Goal: Task Accomplishment & Management: Use online tool/utility

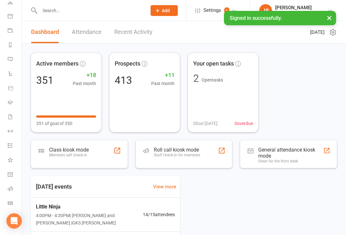
scroll to position [52, 0]
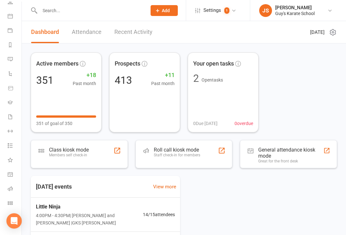
click at [13, 204] on link "Class check-in" at bounding box center [15, 204] width 14 height 14
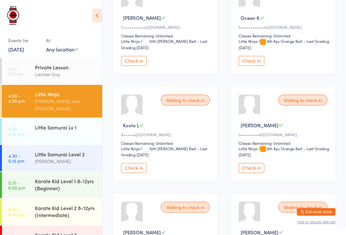
scroll to position [349, 0]
click at [261, 66] on button "Check in" at bounding box center [252, 61] width 26 height 10
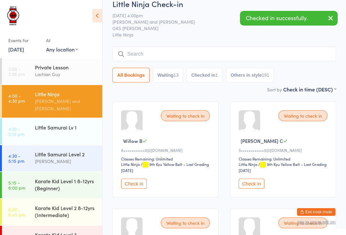
scroll to position [0, 0]
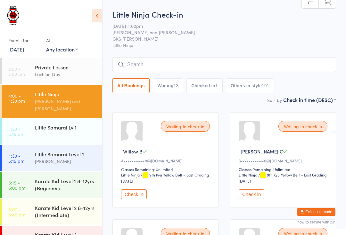
click at [53, 95] on div "Little Ninja" at bounding box center [66, 94] width 62 height 7
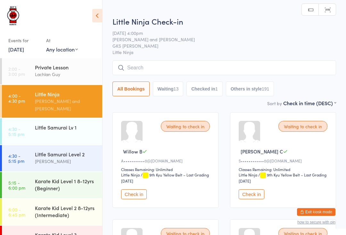
click at [167, 65] on input "search" at bounding box center [224, 68] width 224 height 15
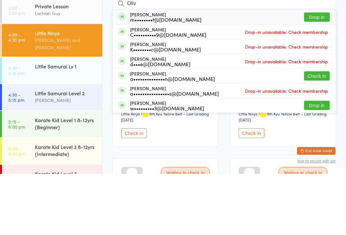
type input "Oliv"
click at [317, 133] on button "Check in" at bounding box center [317, 137] width 26 height 9
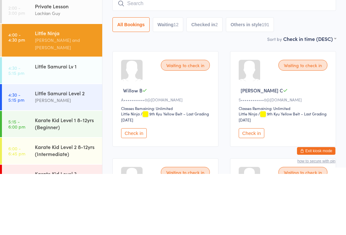
click at [166, 57] on input "search" at bounding box center [224, 64] width 224 height 15
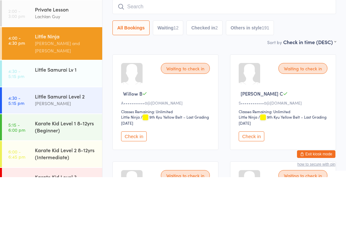
click at [150, 57] on input "search" at bounding box center [224, 64] width 224 height 15
click at [161, 57] on input "search" at bounding box center [224, 64] width 224 height 15
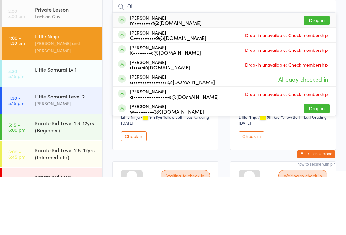
type input "O"
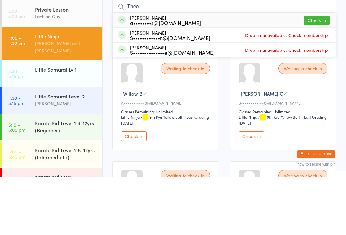
type input "Theo"
click at [173, 78] on div "a••••••••s@[DOMAIN_NAME]" at bounding box center [165, 80] width 71 height 5
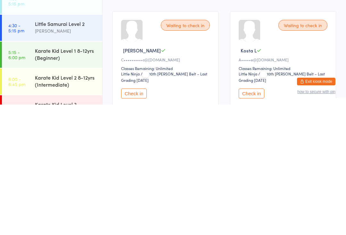
scroll to position [202, 0]
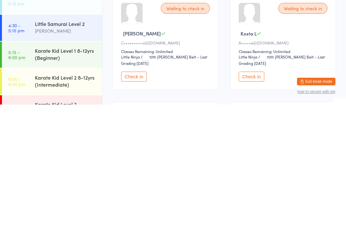
click at [257, 202] on button "Check in" at bounding box center [252, 207] width 26 height 10
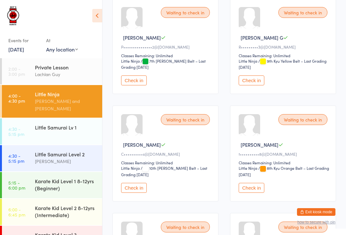
scroll to position [221, 0]
click at [62, 96] on div "Little Ninja" at bounding box center [66, 94] width 62 height 7
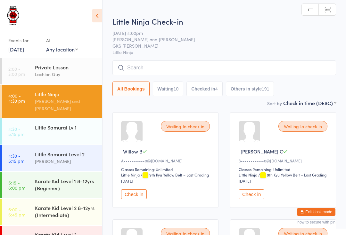
scroll to position [1, 0]
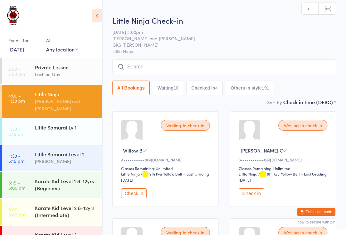
click at [175, 68] on input "search" at bounding box center [224, 67] width 224 height 15
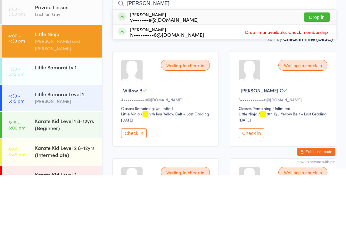
type input "[PERSON_NAME]"
click at [234, 70] on div "[PERSON_NAME] v•••••••e@[DOMAIN_NAME] Drop in" at bounding box center [224, 77] width 223 height 15
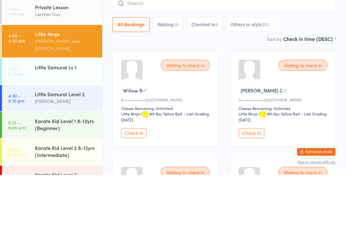
scroll to position [61, 0]
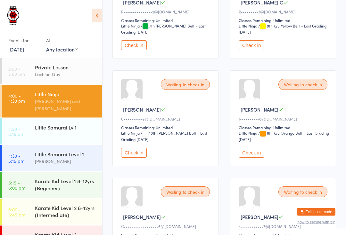
click at [187, 90] on div "Waiting to check in" at bounding box center [185, 84] width 49 height 11
click at [138, 157] on button "Check in" at bounding box center [134, 153] width 26 height 10
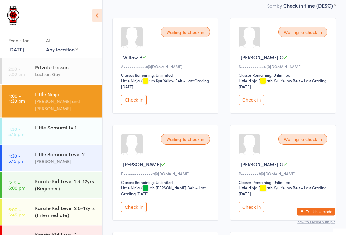
scroll to position [94, 0]
click at [134, 100] on button "Check in" at bounding box center [134, 100] width 26 height 10
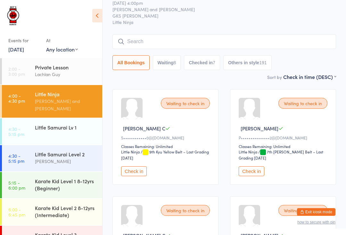
scroll to position [0, 0]
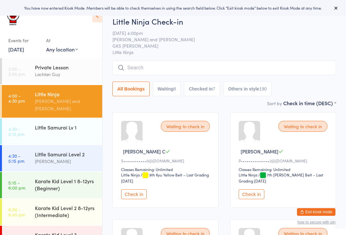
click at [173, 69] on input "search" at bounding box center [224, 68] width 224 height 15
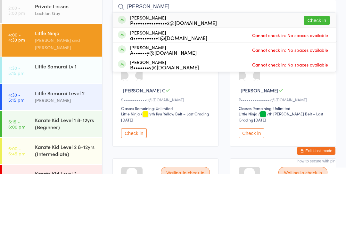
type input "Kalyn"
click at [318, 77] on button "Check in" at bounding box center [317, 81] width 26 height 9
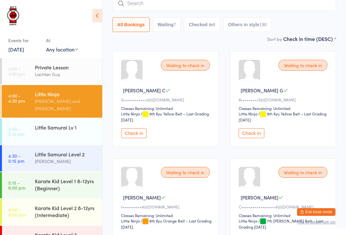
click at [50, 234] on div "Karate Kid Level 3 (Advanced)" at bounding box center [66, 239] width 62 height 14
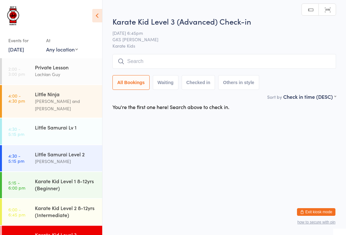
click at [168, 55] on input "search" at bounding box center [224, 61] width 224 height 15
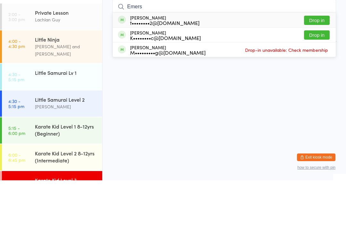
type input "Emers"
click at [319, 70] on button "Drop in" at bounding box center [317, 74] width 26 height 9
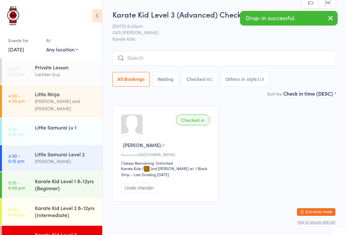
click at [86, 100] on div "[PERSON_NAME] and [PERSON_NAME]" at bounding box center [66, 105] width 62 height 15
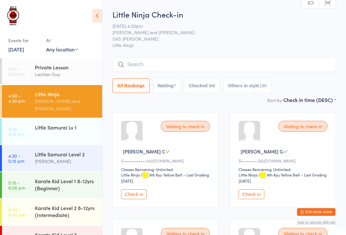
click at [261, 64] on input "search" at bounding box center [224, 64] width 224 height 15
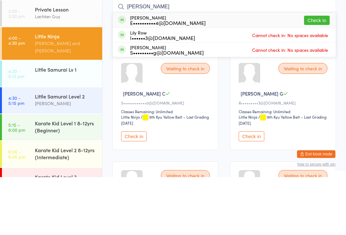
type input "Liam"
click at [324, 74] on button "Check in" at bounding box center [317, 78] width 26 height 9
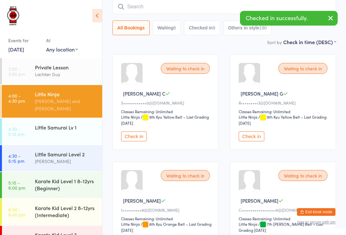
click at [71, 151] on div "Little Samurai Level 2" at bounding box center [66, 154] width 62 height 7
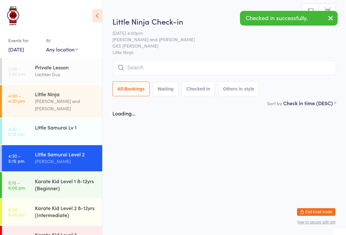
click at [208, 9] on html "You have now entered Kiosk Mode. Members will be able to check themselves in us…" at bounding box center [173, 117] width 346 height 235
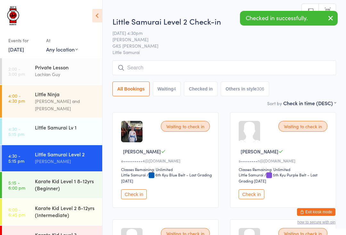
click at [142, 195] on button "Check in" at bounding box center [134, 195] width 26 height 10
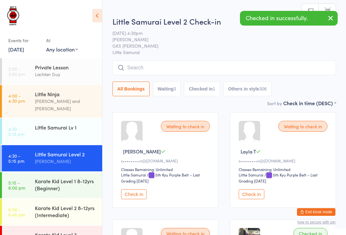
click at [78, 93] on div "Little Ninja" at bounding box center [66, 94] width 62 height 7
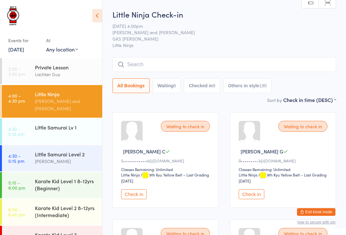
click at [141, 59] on input "search" at bounding box center [224, 64] width 224 height 15
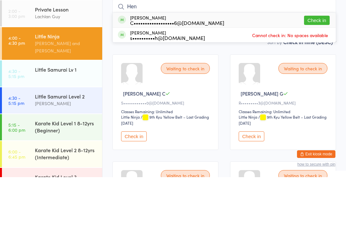
type input "Hen"
click at [315, 74] on button "Check in" at bounding box center [317, 78] width 26 height 9
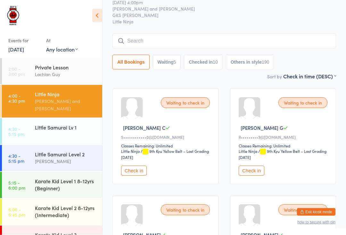
scroll to position [24, 0]
click at [257, 172] on button "Check in" at bounding box center [252, 171] width 26 height 10
click at [57, 124] on div "Little Samurai Lv 1" at bounding box center [66, 127] width 62 height 7
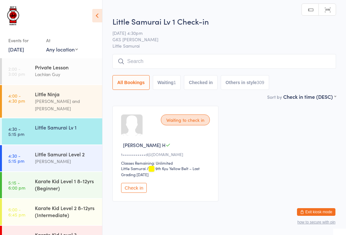
click at [197, 59] on input "search" at bounding box center [224, 61] width 224 height 15
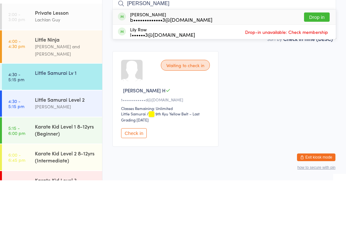
type input "Emily"
click at [318, 67] on button "Drop in" at bounding box center [317, 71] width 26 height 9
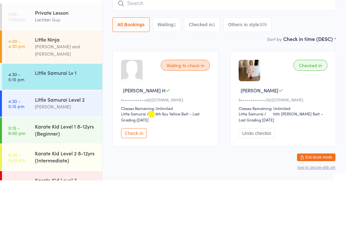
scroll to position [1, 0]
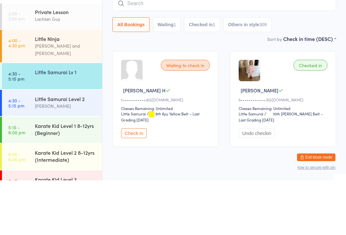
click at [65, 150] on div "Little Samurai Level 2" at bounding box center [66, 153] width 62 height 7
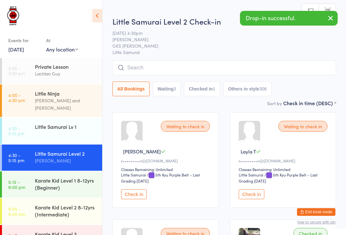
click at [184, 66] on input "search" at bounding box center [224, 68] width 224 height 15
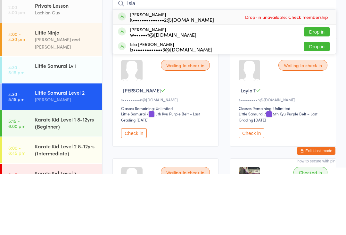
type input "Isla"
click at [317, 103] on button "Drop in" at bounding box center [317, 107] width 26 height 9
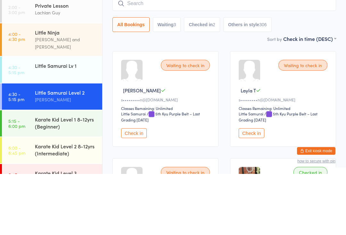
click at [56, 97] on div "[PERSON_NAME] and [PERSON_NAME]" at bounding box center [66, 104] width 62 height 15
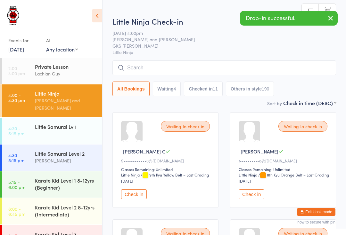
click at [156, 66] on input "search" at bounding box center [224, 68] width 224 height 15
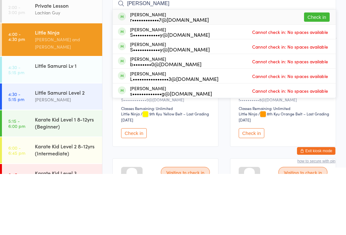
type input "Ryan"
click at [317, 74] on button "Check in" at bounding box center [317, 78] width 26 height 9
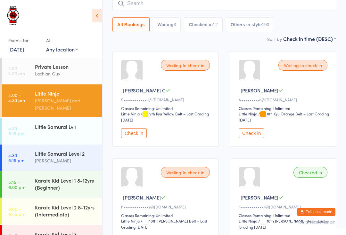
click at [60, 123] on div "Little Samurai Lv 1" at bounding box center [66, 126] width 62 height 7
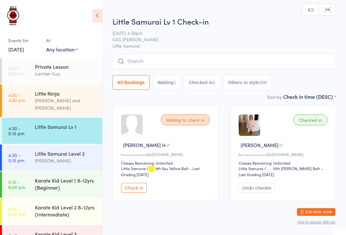
click at [58, 150] on div "Little Samurai Level 2" at bounding box center [66, 153] width 62 height 7
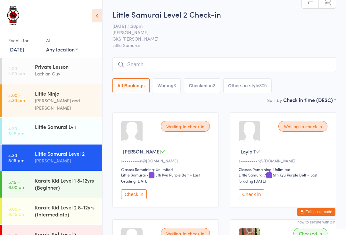
click at [194, 61] on input "search" at bounding box center [224, 64] width 224 height 15
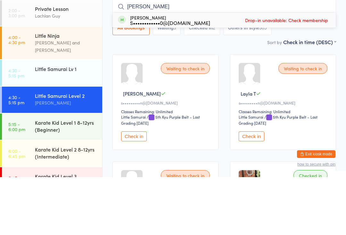
type input "Tate"
click at [303, 73] on span "Drop-in unavailable: Check membership" at bounding box center [286, 78] width 86 height 10
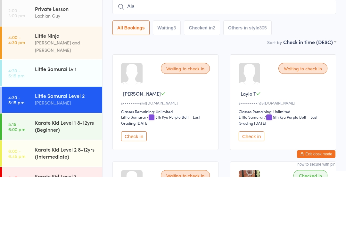
type input "Alay"
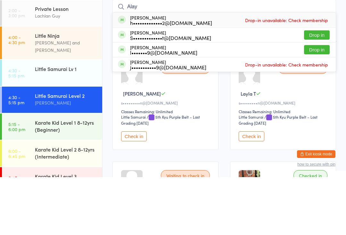
click at [71, 97] on div "[PERSON_NAME] and [PERSON_NAME]" at bounding box center [66, 104] width 62 height 15
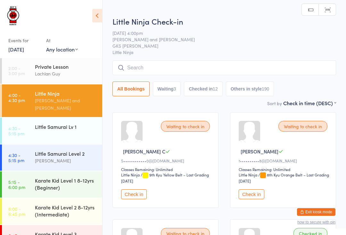
click at [200, 67] on input "search" at bounding box center [224, 68] width 224 height 15
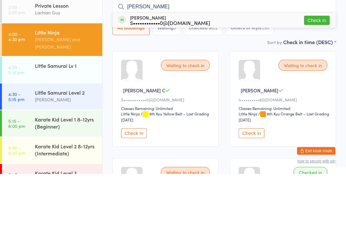
type input "Tate"
click at [313, 77] on button "Check in" at bounding box center [317, 81] width 26 height 9
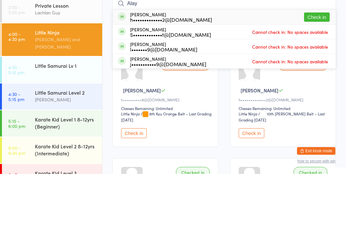
type input "Alay"
click at [321, 74] on button "Check in" at bounding box center [317, 78] width 26 height 9
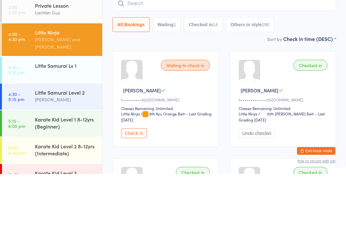
click at [15, 145] on link "4:30 - 5:15 pm Little Samurai Level 2 Lindsay Guy" at bounding box center [52, 158] width 100 height 26
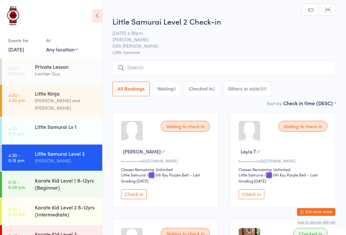
click at [20, 126] on time "4:30 - 5:15 pm" at bounding box center [16, 131] width 16 height 10
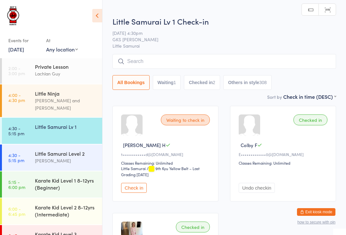
click at [23, 153] on time "4:30 - 5:15 pm" at bounding box center [16, 158] width 16 height 10
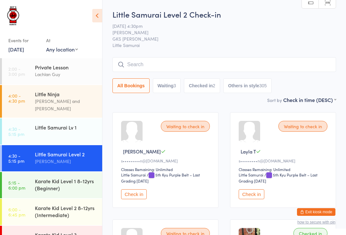
click at [162, 66] on input "search" at bounding box center [224, 64] width 224 height 15
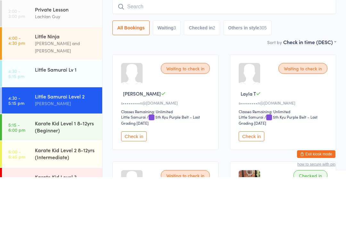
click at [77, 119] on div "Little Samurai Lv 1" at bounding box center [68, 128] width 67 height 18
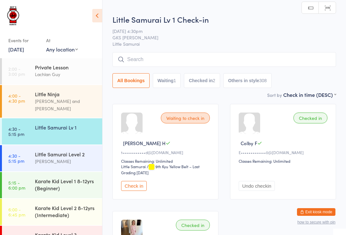
scroll to position [2, 0]
click at [196, 58] on input "search" at bounding box center [224, 59] width 224 height 15
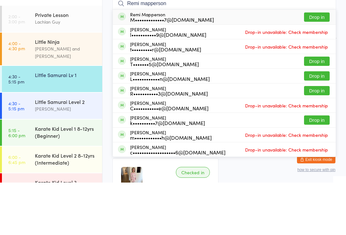
type input "Remi mapperson"
click at [323, 65] on button "Drop in" at bounding box center [317, 69] width 26 height 9
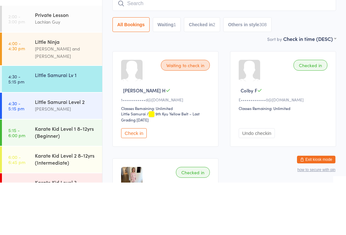
scroll to position [55, 0]
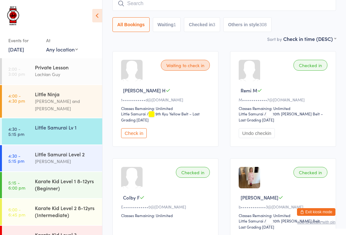
click at [292, 7] on input "search" at bounding box center [224, 3] width 224 height 15
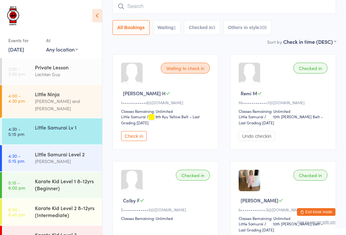
scroll to position [52, 0]
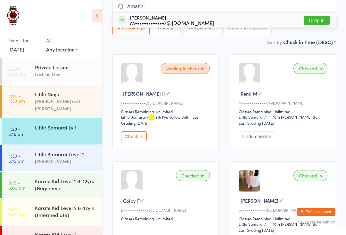
type input "Amahni"
click at [321, 22] on button "Drop in" at bounding box center [317, 20] width 26 height 9
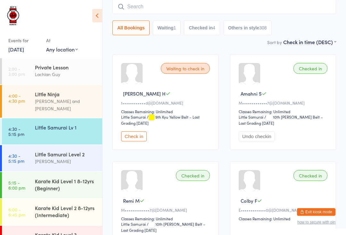
click at [69, 124] on div "Little Samurai Lv 1" at bounding box center [66, 127] width 62 height 7
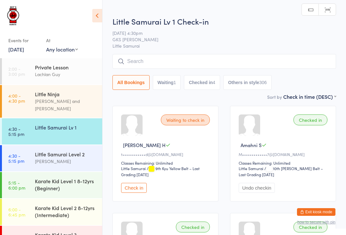
click at [144, 58] on input "search" at bounding box center [224, 61] width 224 height 15
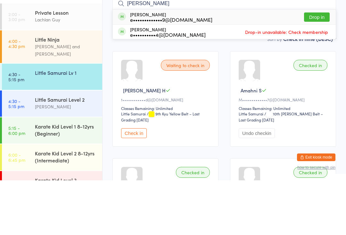
type input "Eric"
click at [174, 72] on div "e•••••••••••••9@gmail.com" at bounding box center [171, 74] width 82 height 5
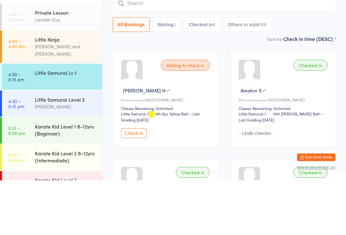
scroll to position [55, 0]
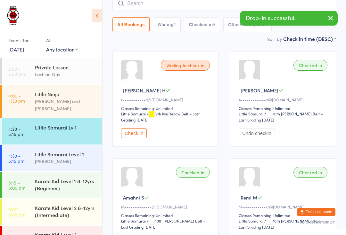
click at [277, 107] on div "Checked in Eric S e•••••••••••••9@gmail.com Classes Remaining: Unlimited Little…" at bounding box center [283, 99] width 106 height 96
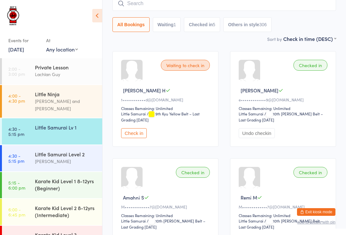
click at [32, 147] on link "4:30 - 5:15 pm Little Samurai Level 2 Lindsay Guy" at bounding box center [52, 158] width 100 height 26
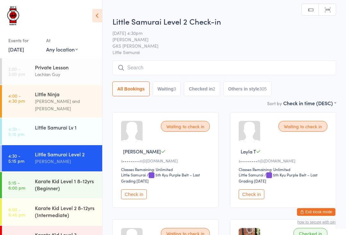
click at [294, 70] on input "search" at bounding box center [224, 68] width 224 height 15
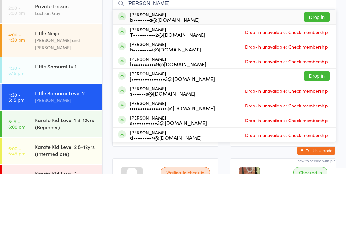
type input "Stella"
click at [317, 74] on button "Drop in" at bounding box center [317, 78] width 26 height 9
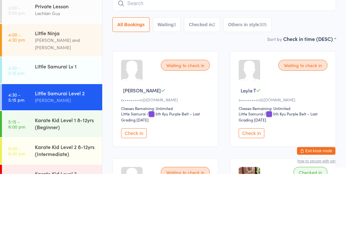
scroll to position [61, 0]
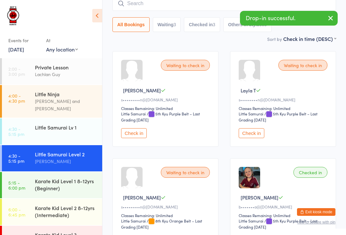
click at [62, 124] on div "Little Samurai Lv 1" at bounding box center [66, 127] width 62 height 7
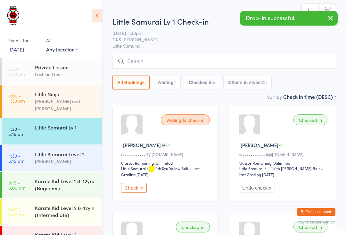
click at [269, 16] on div "Drop-in successful." at bounding box center [289, 18] width 98 height 15
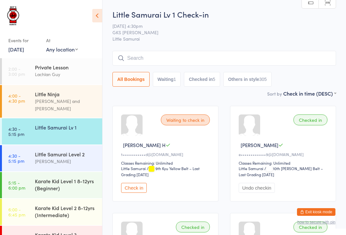
click at [172, 85] on button "Waiting 1" at bounding box center [167, 79] width 28 height 15
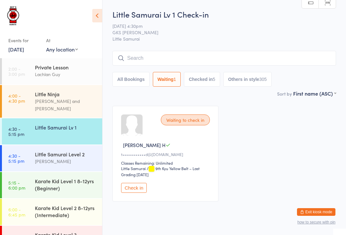
click at [122, 77] on button "All Bookings" at bounding box center [130, 79] width 37 height 15
select select "5"
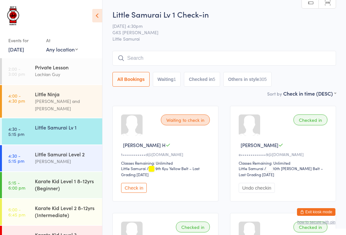
click at [136, 62] on input "search" at bounding box center [224, 58] width 224 height 15
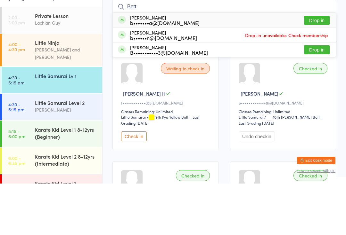
type input "Bett"
click at [319, 67] on button "Drop in" at bounding box center [317, 71] width 26 height 9
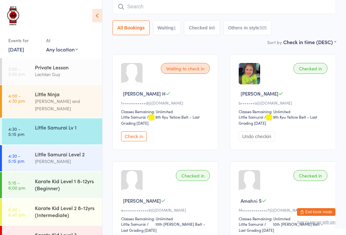
click at [58, 124] on div "Little Samurai Lv 1" at bounding box center [66, 127] width 62 height 7
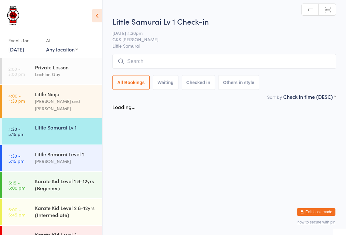
scroll to position [0, 0]
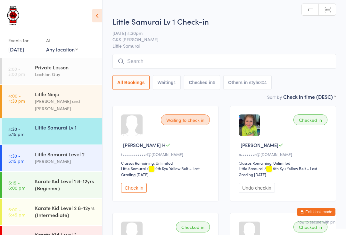
click at [169, 61] on input "search" at bounding box center [224, 61] width 224 height 15
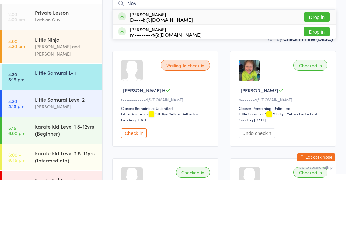
type input "Nev"
click at [176, 67] on div "Nevayah Wilson D••••k@hotmail.com" at bounding box center [161, 72] width 63 height 10
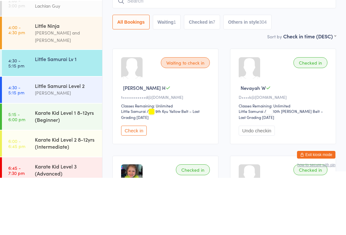
scroll to position [1, 0]
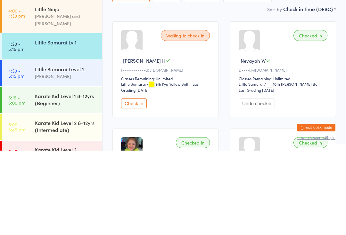
click at [64, 177] on div "Karate Kid Level 1 8-12yrs (Beginner)" at bounding box center [66, 184] width 62 height 14
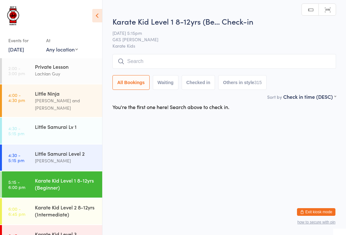
click at [180, 58] on input "search" at bounding box center [224, 61] width 224 height 15
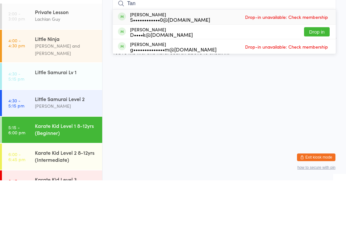
type input "Tan"
click at [175, 82] on div "Tanner Wilson D••••k@hotmail.com" at bounding box center [161, 87] width 63 height 10
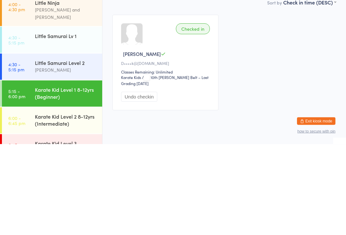
click at [74, 157] on div "[PERSON_NAME]" at bounding box center [66, 160] width 62 height 7
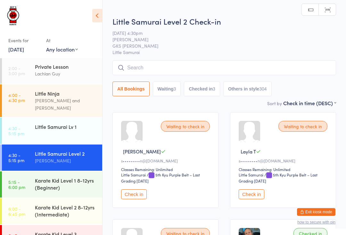
click at [162, 72] on input "search" at bounding box center [224, 68] width 224 height 15
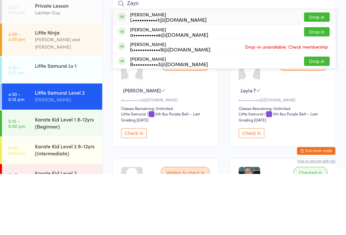
type input "Zayn"
click at [316, 88] on button "Drop in" at bounding box center [317, 92] width 26 height 9
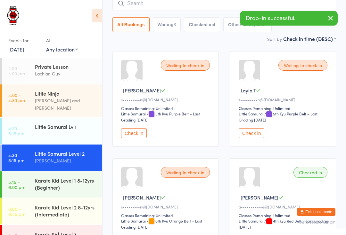
click at [38, 226] on div "Karate Kid Level 3 (Advanced)" at bounding box center [68, 238] width 67 height 25
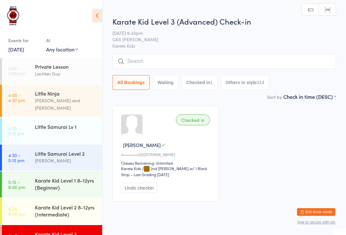
click at [130, 59] on input "search" at bounding box center [224, 61] width 224 height 15
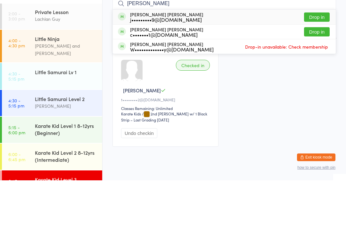
type input "Flynn"
click at [308, 82] on button "Drop in" at bounding box center [317, 86] width 26 height 9
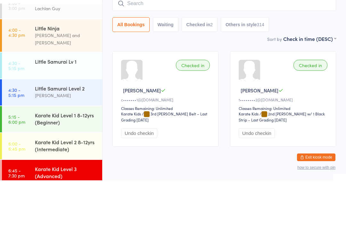
scroll to position [11, 0]
click at [40, 134] on div "Little Samurai Level 2 Lindsay Guy" at bounding box center [68, 146] width 67 height 25
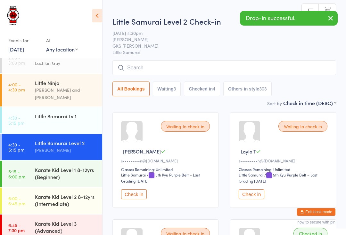
click at [11, 115] on time "4:30 - 5:15 pm" at bounding box center [16, 120] width 16 height 10
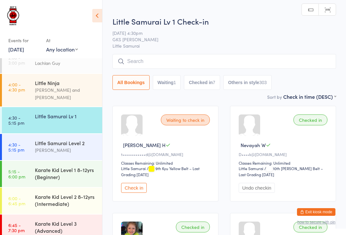
click at [80, 88] on div "[PERSON_NAME] and [PERSON_NAME]" at bounding box center [66, 93] width 62 height 15
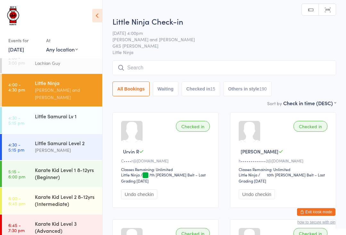
click at [165, 67] on input "search" at bounding box center [224, 68] width 224 height 15
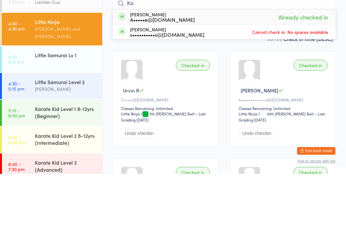
type input "K"
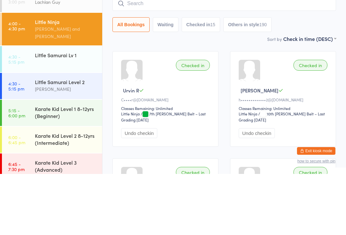
click at [83, 107] on div "Little Samurai Lv 1" at bounding box center [68, 116] width 67 height 18
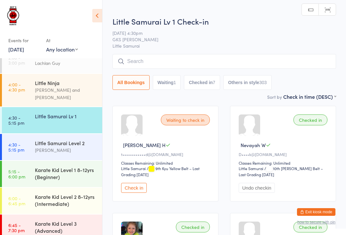
click at [236, 58] on input "search" at bounding box center [224, 61] width 224 height 15
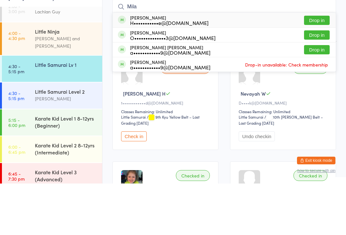
type input "Mila"
click at [318, 82] on button "Drop in" at bounding box center [317, 86] width 26 height 9
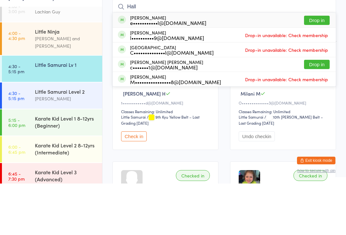
type input "Hall"
click at [318, 67] on button "Drop in" at bounding box center [317, 71] width 26 height 9
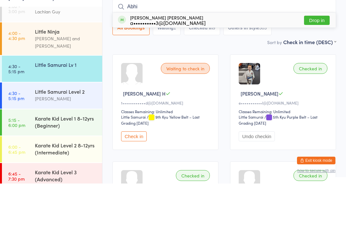
type input "Abhi"
click at [324, 67] on button "Drop in" at bounding box center [317, 71] width 26 height 9
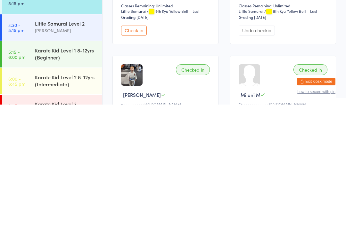
scroll to position [31, 0]
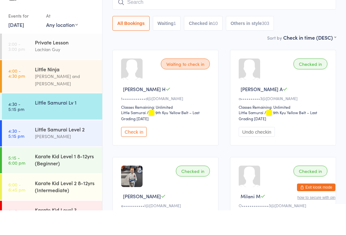
click at [59, 97] on div "[PERSON_NAME] and [PERSON_NAME]" at bounding box center [66, 104] width 62 height 15
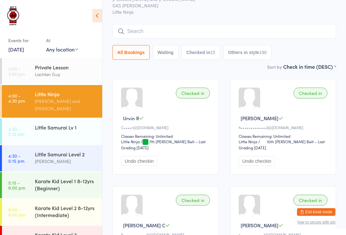
scroll to position [33, 0]
click at [63, 124] on div "Little Samurai Lv 1" at bounding box center [66, 127] width 62 height 7
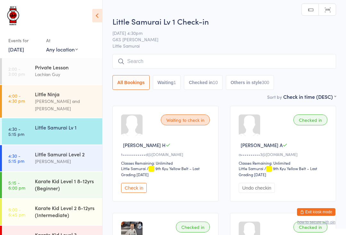
click at [48, 99] on div "[PERSON_NAME] and [PERSON_NAME]" at bounding box center [66, 105] width 62 height 15
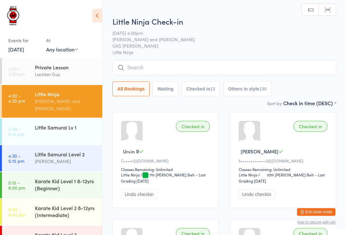
click at [263, 71] on input "search" at bounding box center [224, 68] width 224 height 15
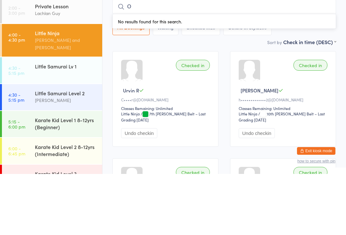
type input "Oc"
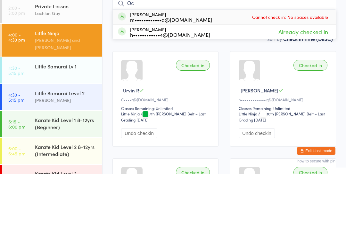
click at [40, 119] on div "Little Samurai Lv 1" at bounding box center [68, 128] width 67 height 18
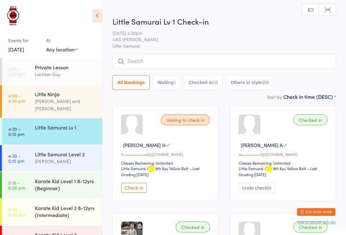
click at [134, 190] on button "Check in" at bounding box center [134, 188] width 26 height 10
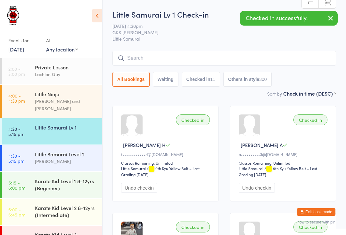
click at [175, 53] on input "search" at bounding box center [224, 58] width 224 height 15
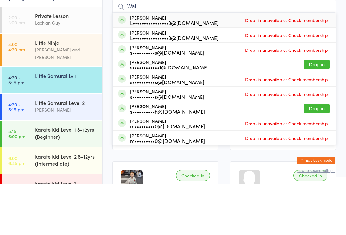
type input "Wal"
click at [319, 111] on button "Drop in" at bounding box center [317, 115] width 26 height 9
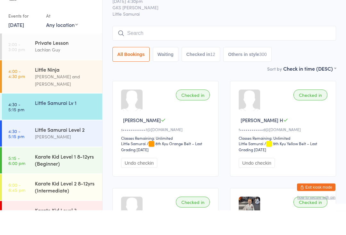
click at [172, 51] on input "search" at bounding box center [224, 58] width 224 height 15
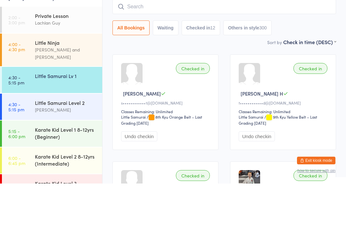
click at [66, 124] on div "Little Samurai Lv 1" at bounding box center [66, 127] width 62 height 7
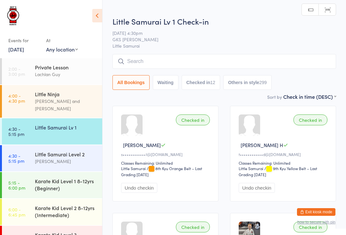
click at [169, 62] on input "search" at bounding box center [224, 61] width 224 height 15
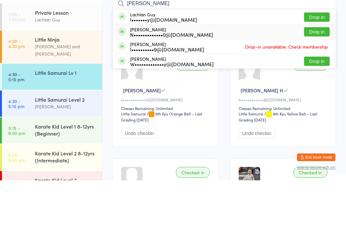
type input "Lach"
click at [184, 87] on div "N•••••••••••••0@gmail.com" at bounding box center [171, 89] width 83 height 5
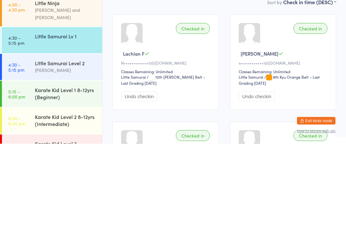
click at [85, 158] on div "[PERSON_NAME]" at bounding box center [66, 161] width 62 height 7
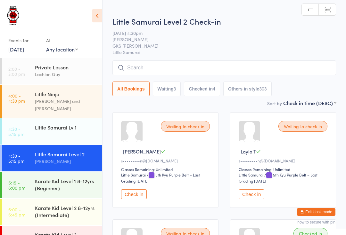
click at [159, 65] on input "search" at bounding box center [224, 68] width 224 height 15
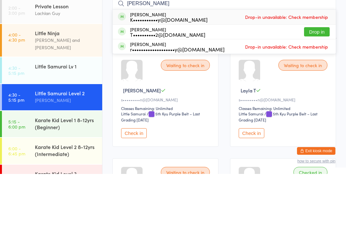
type input "Carter"
click at [321, 88] on button "Drop in" at bounding box center [317, 92] width 26 height 9
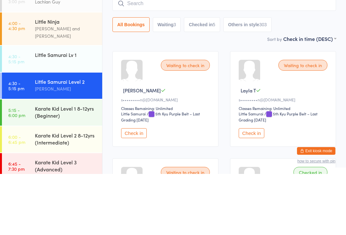
scroll to position [11, 0]
click at [83, 167] on div "Karate Kid Level 1 8-12yrs (Beginner)" at bounding box center [66, 174] width 62 height 14
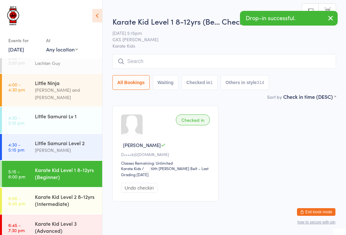
click at [196, 58] on input "search" at bounding box center [224, 61] width 224 height 15
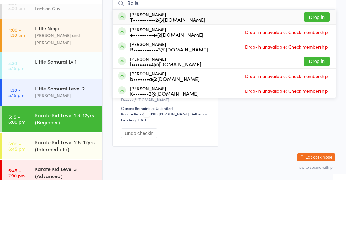
type input "Bella"
click at [316, 67] on button "Drop in" at bounding box center [317, 71] width 26 height 9
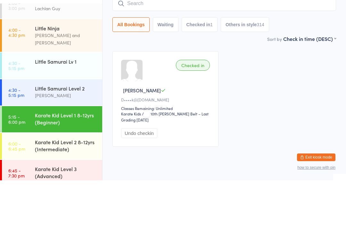
scroll to position [19, 0]
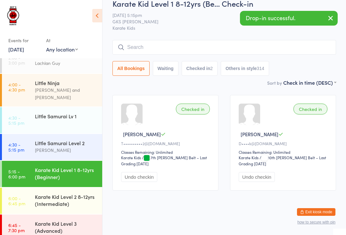
click at [82, 193] on div "Karate Kid Level 2 8-12yrs (Intermediate)" at bounding box center [66, 200] width 62 height 14
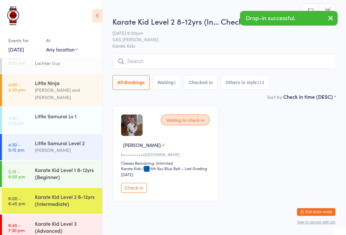
click at [198, 59] on input "search" at bounding box center [224, 61] width 224 height 15
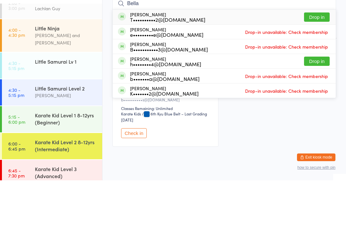
type input "Bella"
click at [315, 67] on button "Drop in" at bounding box center [317, 71] width 26 height 9
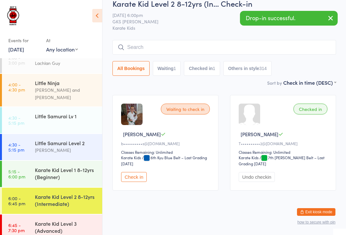
click at [83, 147] on div "[PERSON_NAME]" at bounding box center [66, 150] width 62 height 7
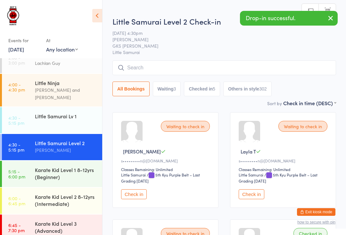
click at [135, 63] on input "search" at bounding box center [224, 68] width 224 height 15
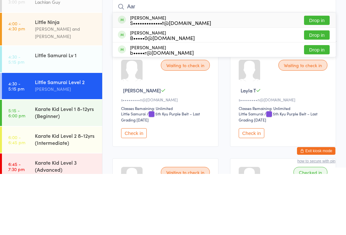
type input "Aar"
click at [318, 106] on button "Drop in" at bounding box center [317, 110] width 26 height 9
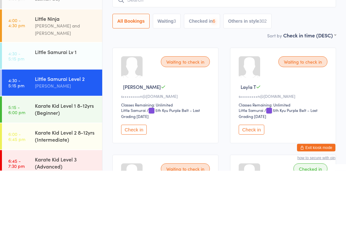
scroll to position [1, 0]
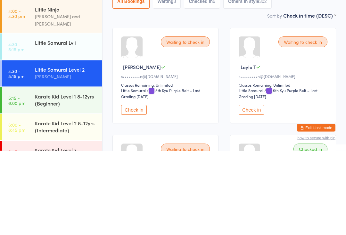
click at [83, 177] on div "Karate Kid Level 1 8-12yrs (Beginner)" at bounding box center [66, 184] width 62 height 14
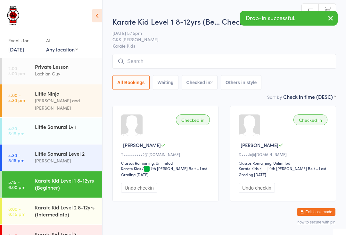
click at [163, 62] on input "search" at bounding box center [224, 61] width 224 height 15
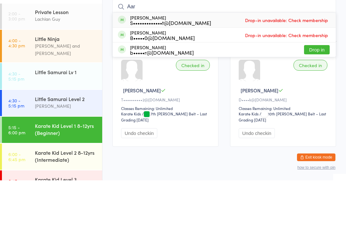
type input "Aar"
click at [315, 100] on button "Drop in" at bounding box center [317, 104] width 26 height 9
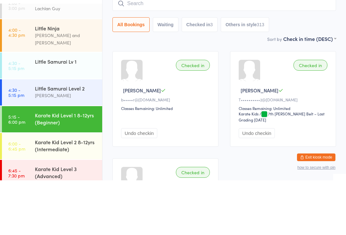
scroll to position [11, 0]
click at [219, 90] on div "Sort by Check in time (DESC) First name (ASC) First name (DESC) Last name (ASC)…" at bounding box center [224, 93] width 224 height 7
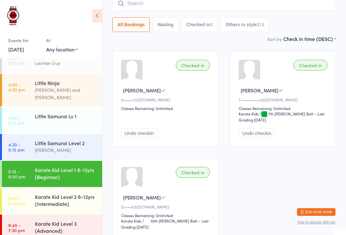
click at [61, 198] on div "Karate Kid Level 2 8-12yrs (Intermediate)" at bounding box center [66, 200] width 62 height 14
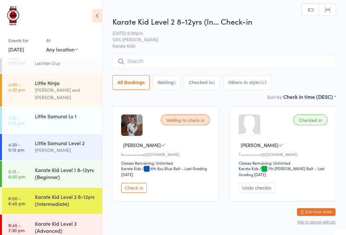
click at [176, 58] on input "search" at bounding box center [224, 61] width 224 height 15
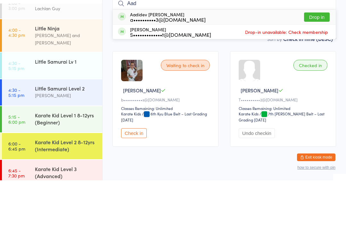
type input "Aad"
click at [317, 67] on button "Drop in" at bounding box center [317, 71] width 26 height 9
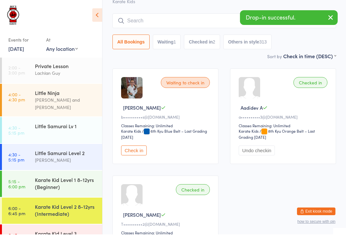
scroll to position [37, 0]
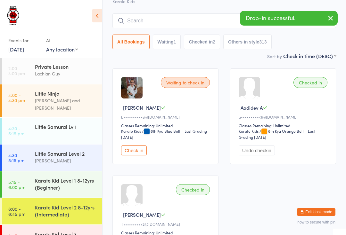
click at [251, 153] on button "Undo checkin" at bounding box center [257, 151] width 36 height 10
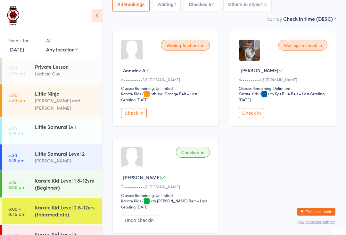
scroll to position [74, 0]
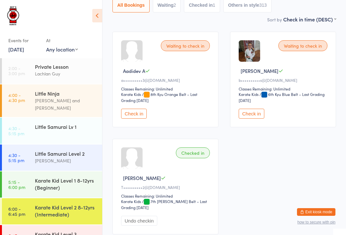
click at [140, 115] on button "Check in" at bounding box center [134, 114] width 26 height 10
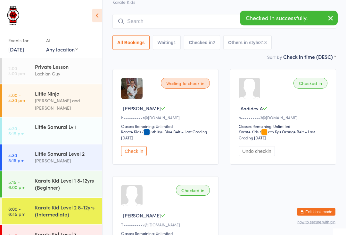
click at [260, 153] on button "Undo checkin" at bounding box center [257, 152] width 36 height 10
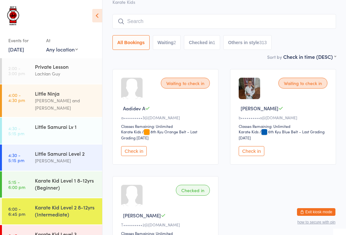
click at [80, 125] on div "Little Samurai Lv 1" at bounding box center [68, 127] width 67 height 18
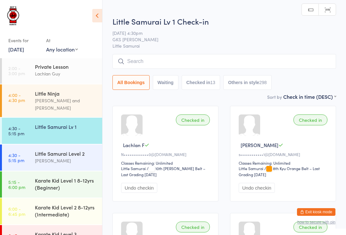
click at [74, 177] on div "Karate Kid Level 1 8-12yrs (Beginner)" at bounding box center [66, 184] width 62 height 14
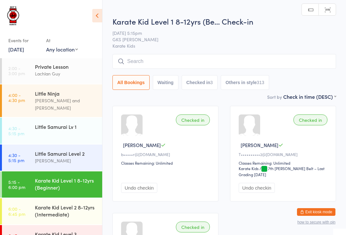
click at [178, 62] on input "search" at bounding box center [224, 61] width 224 height 15
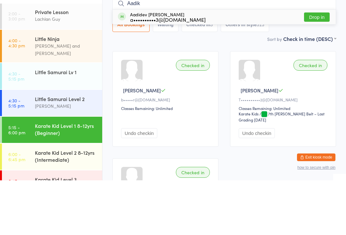
type input "Aadik"
click at [315, 67] on button "Drop in" at bounding box center [317, 71] width 26 height 9
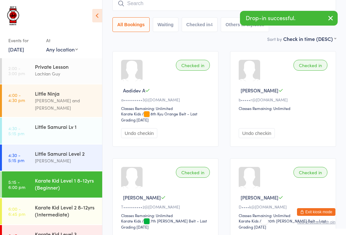
click at [56, 123] on div "Little Samurai Lv 1" at bounding box center [66, 126] width 62 height 7
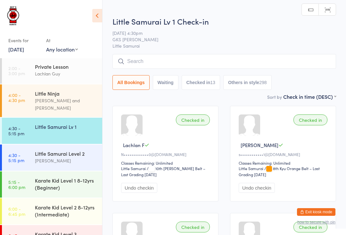
click at [136, 63] on input "search" at bounding box center [224, 61] width 224 height 15
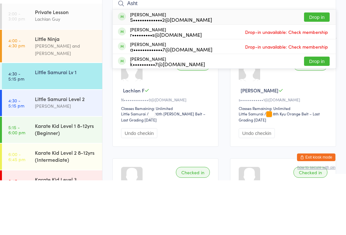
type input "Asht"
click at [322, 67] on button "Drop in" at bounding box center [317, 71] width 26 height 9
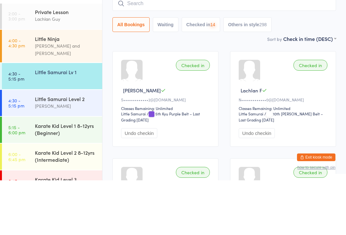
click at [67, 150] on div "Little Samurai Level 2" at bounding box center [66, 153] width 62 height 7
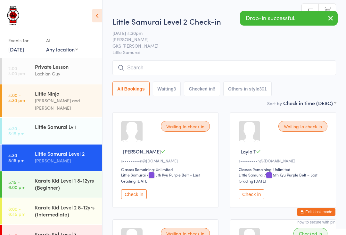
click at [144, 66] on input "search" at bounding box center [224, 68] width 224 height 15
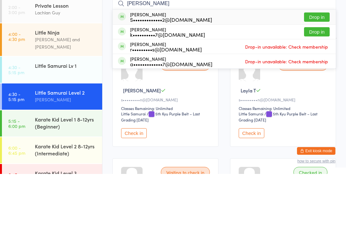
type input "Ashton"
click at [317, 74] on button "Drop in" at bounding box center [317, 78] width 26 height 9
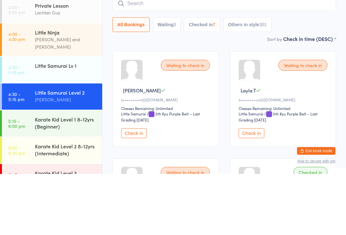
click at [60, 123] on div "Little Samurai Lv 1" at bounding box center [66, 126] width 62 height 7
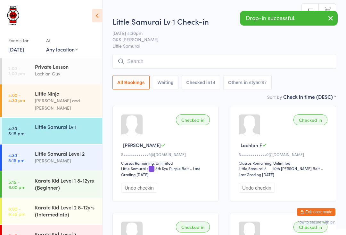
click at [63, 177] on div "Karate Kid Level 1 8-12yrs (Beginner)" at bounding box center [66, 184] width 62 height 14
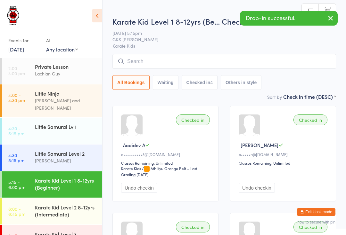
click at [160, 60] on input "search" at bounding box center [224, 61] width 224 height 15
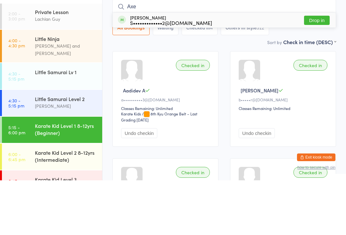
type input "Axe"
click at [319, 70] on button "Drop in" at bounding box center [317, 74] width 26 height 9
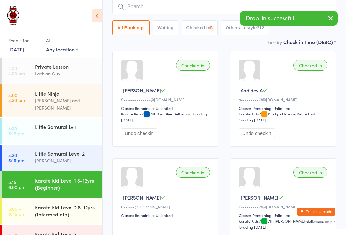
click at [72, 204] on div "Karate Kid Level 2 8-12yrs (Intermediate)" at bounding box center [66, 211] width 62 height 14
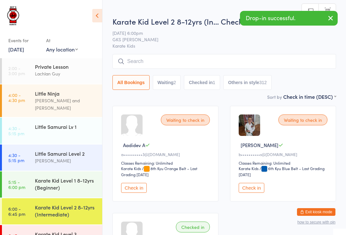
click at [153, 55] on input "search" at bounding box center [224, 61] width 224 height 15
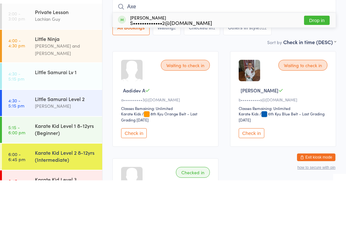
type input "Axe"
click at [320, 70] on button "Drop in" at bounding box center [317, 74] width 26 height 9
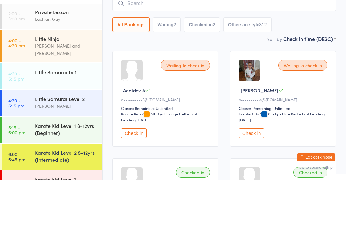
click at [62, 123] on div "Little Samurai Lv 1" at bounding box center [66, 126] width 62 height 7
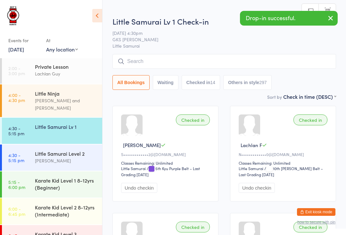
click at [157, 56] on input "search" at bounding box center [224, 61] width 224 height 15
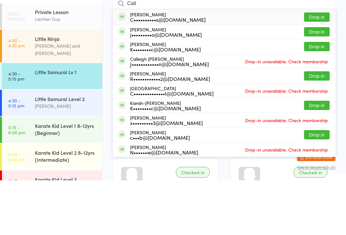
type input "Call"
click at [321, 82] on button "Drop in" at bounding box center [317, 86] width 26 height 9
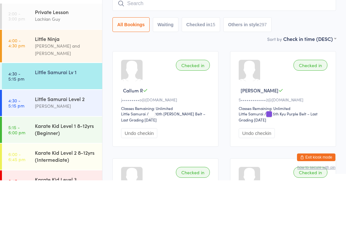
click at [75, 123] on div "Little Samurai Lv 1" at bounding box center [66, 126] width 62 height 7
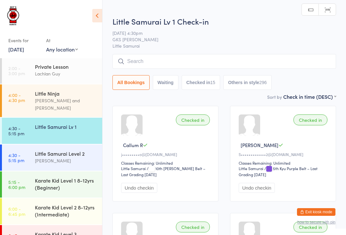
click at [215, 61] on input "search" at bounding box center [224, 61] width 224 height 15
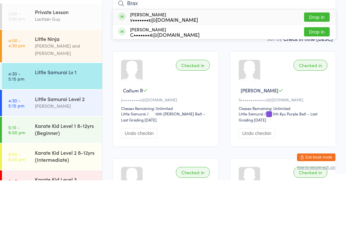
type input "Brax"
click at [212, 64] on div "Braxton Mitchell v•••••••s@outlook.com Drop in" at bounding box center [224, 71] width 223 height 15
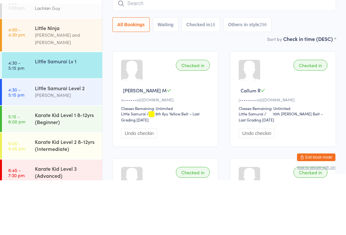
scroll to position [11, 0]
click at [77, 113] on div "Little Samurai Lv 1" at bounding box center [66, 116] width 62 height 7
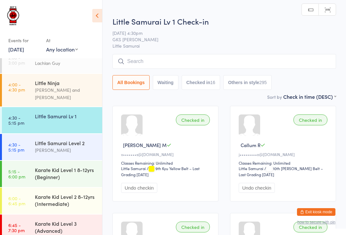
click at [73, 167] on div "Karate Kid Level 1 8-12yrs (Beginner)" at bounding box center [66, 174] width 62 height 14
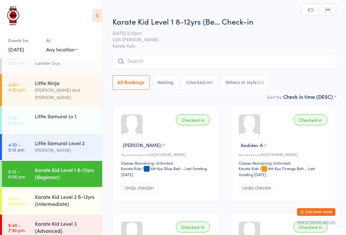
click at [77, 200] on div "Karate Kid Level 2 8-12yrs (Intermediate)" at bounding box center [66, 200] width 62 height 14
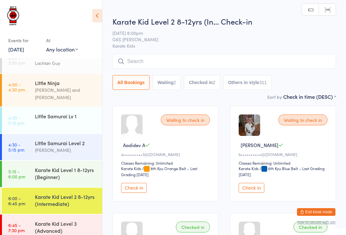
click at [138, 190] on button "Check in" at bounding box center [134, 188] width 26 height 10
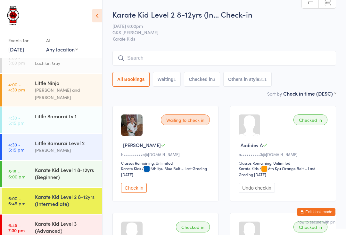
click at [66, 113] on div "Little Samurai Lv 1" at bounding box center [66, 116] width 62 height 7
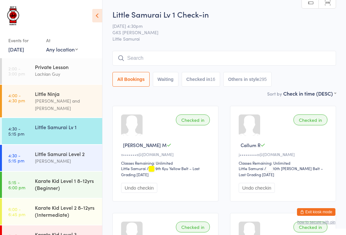
click at [282, 61] on input "search" at bounding box center [224, 58] width 224 height 15
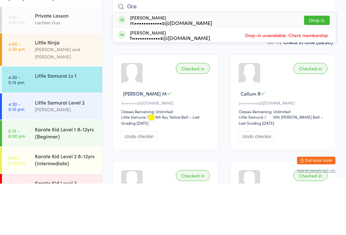
type input "Oce"
click at [319, 67] on button "Drop in" at bounding box center [317, 71] width 26 height 9
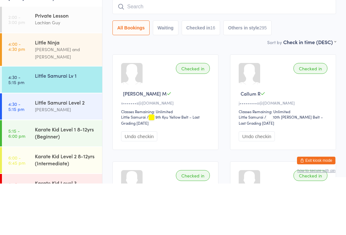
scroll to position [52, 0]
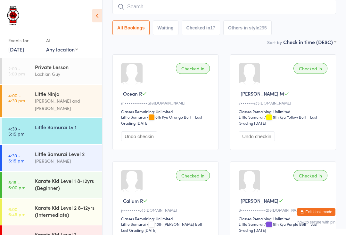
click at [155, 8] on input "search" at bounding box center [224, 6] width 224 height 15
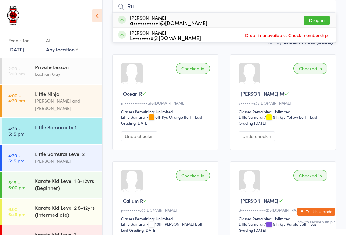
type input "Ru"
click at [158, 18] on div "Rudra Kalra a•••••••••••1@gmail.com" at bounding box center [168, 20] width 77 height 10
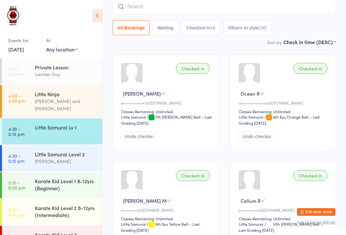
scroll to position [0, 0]
click at [52, 179] on div "Karate Kid Level 1 8-12yrs (Beginner)" at bounding box center [66, 185] width 62 height 14
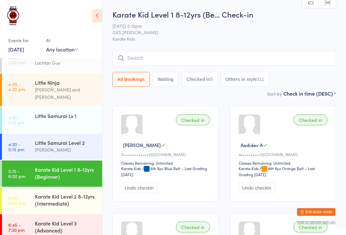
scroll to position [11, 0]
click at [288, 52] on input "search" at bounding box center [224, 58] width 224 height 15
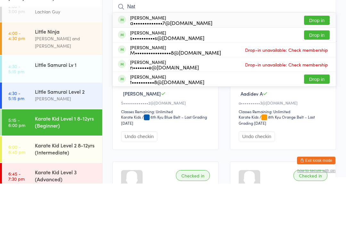
type input "Nat"
click at [316, 67] on button "Drop in" at bounding box center [317, 71] width 26 height 9
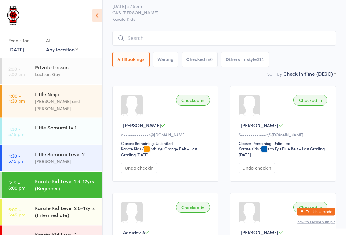
scroll to position [21, 0]
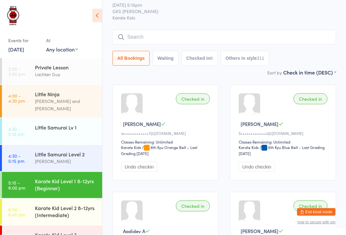
click at [80, 235] on div "Karate Kid Level 3 (Advanced)" at bounding box center [68, 238] width 67 height 25
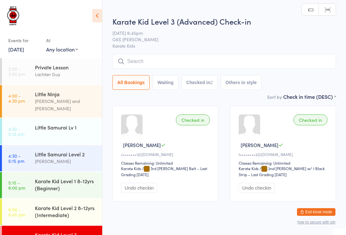
click at [197, 58] on input "search" at bounding box center [224, 61] width 224 height 15
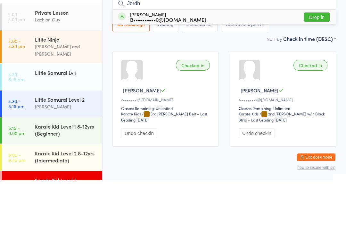
type input "Jordh"
click at [317, 67] on button "Drop in" at bounding box center [317, 71] width 26 height 9
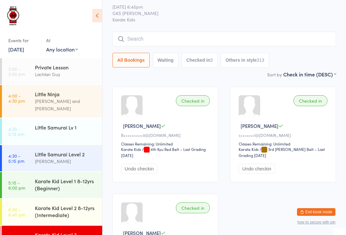
click at [301, 33] on input "search" at bounding box center [224, 39] width 224 height 15
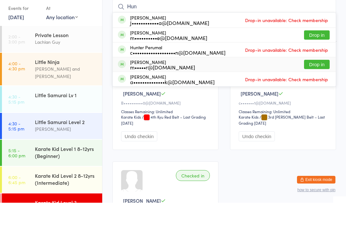
type input "Hun"
click at [158, 92] on div "Hunter Brunsden m•••••r@hotmail.com" at bounding box center [162, 97] width 65 height 10
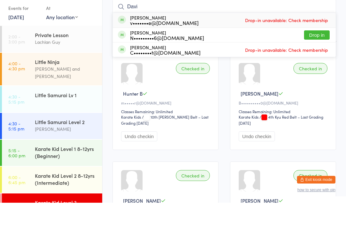
type input "Davi"
click at [326, 63] on button "Drop in" at bounding box center [317, 67] width 26 height 9
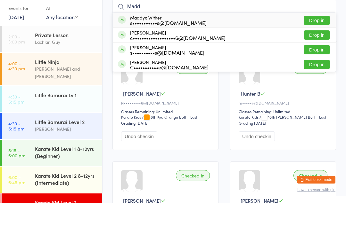
type input "Madd"
click at [311, 78] on button "Drop in" at bounding box center [317, 82] width 26 height 9
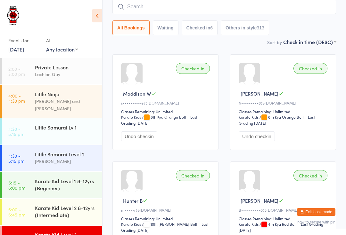
click at [80, 178] on div "Karate Kid Level 1 8-12yrs (Beginner)" at bounding box center [66, 185] width 62 height 14
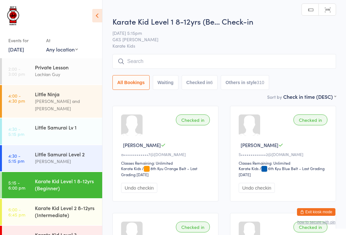
click at [191, 67] on input "search" at bounding box center [224, 61] width 224 height 15
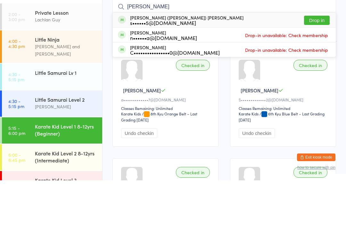
type input "Sean"
click at [318, 70] on button "Drop in" at bounding box center [317, 74] width 26 height 9
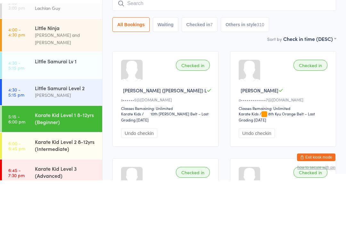
scroll to position [11, 0]
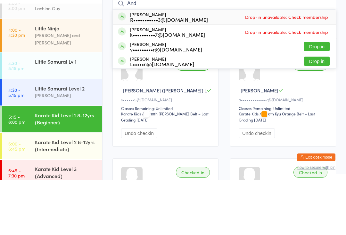
type input "And"
click at [143, 96] on div "Andrea D’cruz v•••••••••r@gmail.com" at bounding box center [166, 101] width 72 height 10
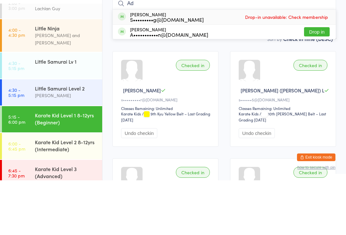
type input "Ada"
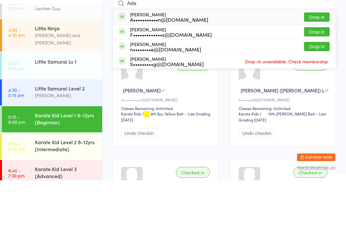
click at [53, 140] on div "Little Samurai Level 2" at bounding box center [66, 143] width 62 height 7
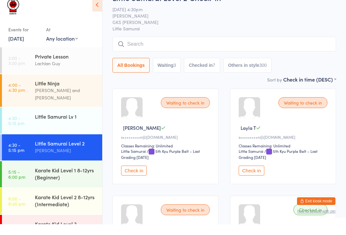
click at [52, 160] on div "Little Samurai Level 2 Lindsay Guy" at bounding box center [68, 157] width 67 height 25
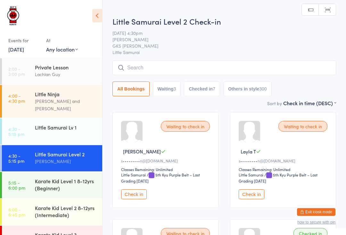
click at [46, 152] on div "Little Samurai Level 2" at bounding box center [66, 154] width 62 height 7
click at [129, 58] on div "Little Samurai Level 2 Check-in 14 Oct 4:30pm Lindsay Guy GKS Rutherford Little…" at bounding box center [224, 58] width 224 height 84
click at [131, 69] on input "search" at bounding box center [224, 68] width 224 height 15
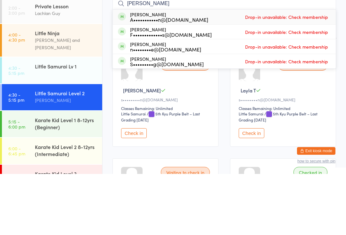
type input "Adam"
click at [147, 78] on div "A•••••••••••n@gmail.com" at bounding box center [169, 80] width 78 height 5
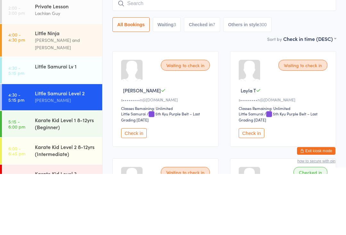
click at [317, 78] on div "All Bookings Waiting 3 Checked in 7 Others in style 300" at bounding box center [224, 85] width 224 height 15
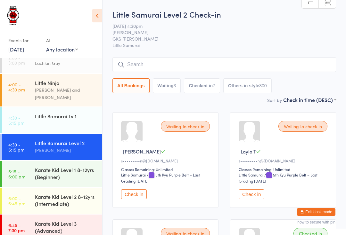
scroll to position [11, 0]
click at [78, 168] on div "Karate Kid Level 1 8-12yrs (Beginner)" at bounding box center [66, 174] width 62 height 14
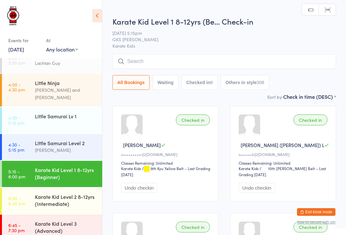
click at [148, 57] on input "search" at bounding box center [224, 61] width 224 height 15
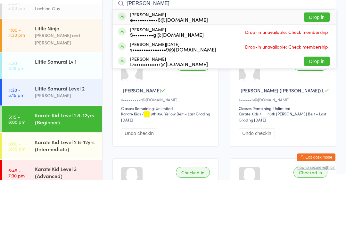
type input "Eaden"
click at [310, 67] on button "Drop in" at bounding box center [317, 71] width 26 height 9
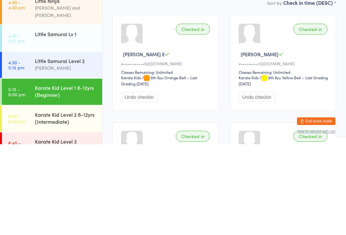
scroll to position [0, 0]
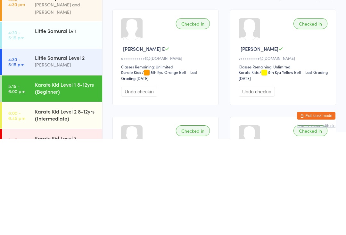
click at [93, 177] on div "Karate Kid Level 1 8-12yrs (Beginner)" at bounding box center [66, 184] width 62 height 14
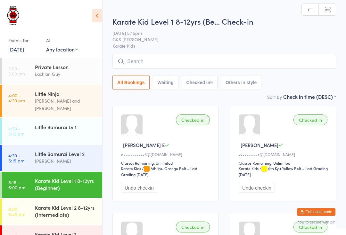
click at [161, 68] on input "search" at bounding box center [224, 61] width 224 height 15
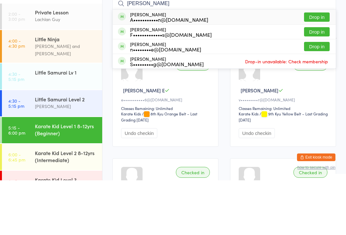
type input "Adam"
click at [325, 67] on button "Drop in" at bounding box center [317, 71] width 26 height 9
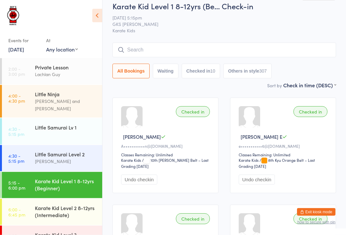
scroll to position [0, 0]
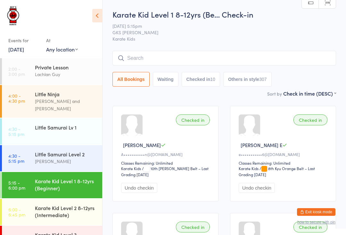
click at [176, 52] on input "search" at bounding box center [224, 58] width 224 height 15
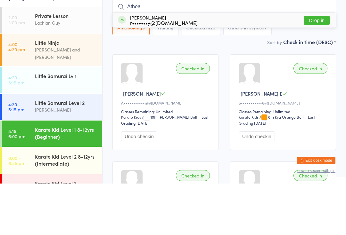
type input "Athea"
click at [317, 67] on button "Drop in" at bounding box center [317, 71] width 26 height 9
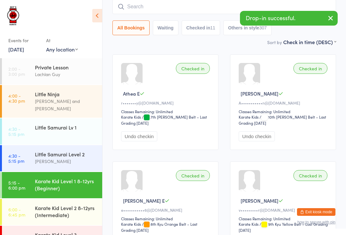
click at [84, 205] on div "Karate Kid Level 2 8-12yrs (Intermediate)" at bounding box center [66, 212] width 62 height 14
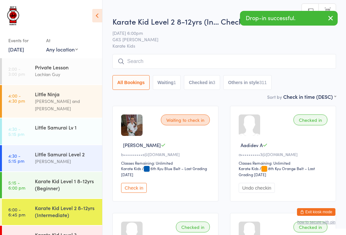
click at [201, 58] on input "search" at bounding box center [224, 61] width 224 height 15
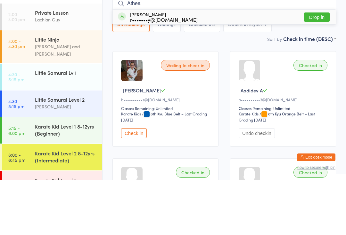
type input "Athea"
click at [319, 67] on button "Drop in" at bounding box center [317, 71] width 26 height 9
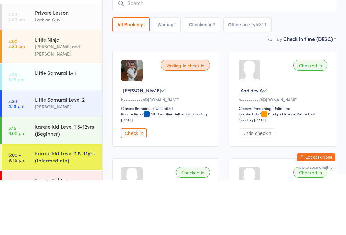
scroll to position [55, 0]
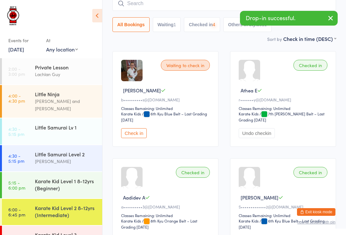
click at [72, 127] on div "Little Samurai Lv 1" at bounding box center [68, 128] width 67 height 18
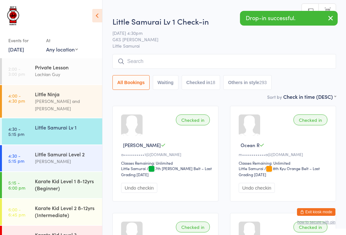
click at [84, 151] on div "Little Samurai Level 2" at bounding box center [66, 154] width 62 height 7
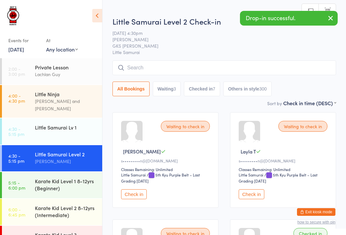
click at [173, 62] on input "search" at bounding box center [224, 68] width 224 height 15
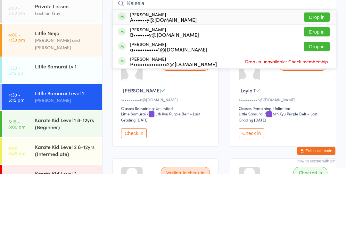
type input "Kaleela"
click at [317, 74] on button "Drop in" at bounding box center [317, 78] width 26 height 9
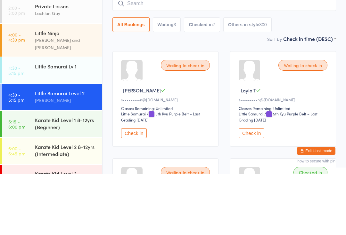
scroll to position [61, 0]
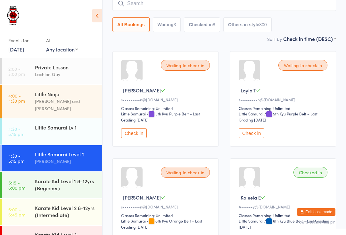
click at [72, 178] on div "Karate Kid Level 1 8-12yrs (Beginner)" at bounding box center [66, 185] width 62 height 14
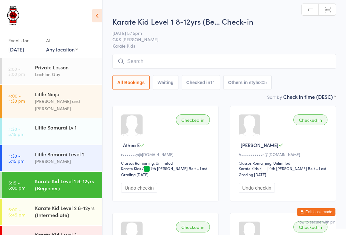
click at [274, 62] on input "search" at bounding box center [224, 61] width 224 height 15
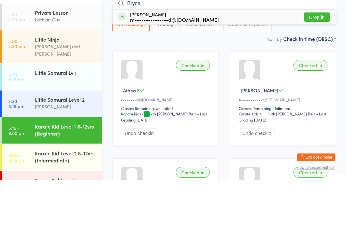
type input "Bryce"
click at [319, 67] on button "Drop in" at bounding box center [317, 71] width 26 height 9
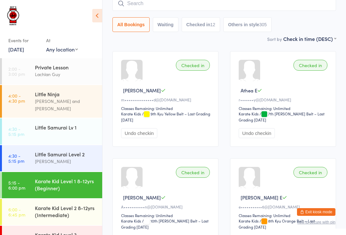
click at [63, 178] on div "Karate Kid Level 1 8-12yrs (Beginner)" at bounding box center [66, 185] width 62 height 14
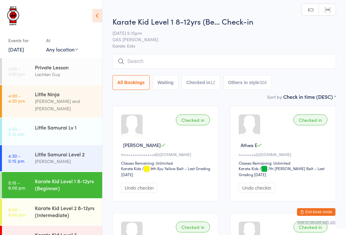
click at [149, 59] on input "search" at bounding box center [224, 61] width 224 height 15
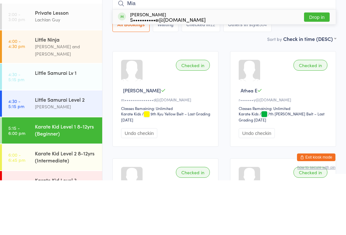
type input "Mia"
click at [322, 67] on button "Drop in" at bounding box center [317, 71] width 26 height 9
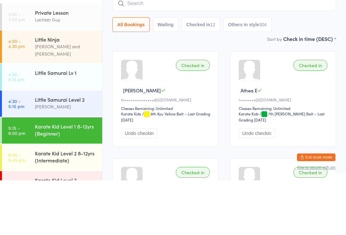
scroll to position [55, 0]
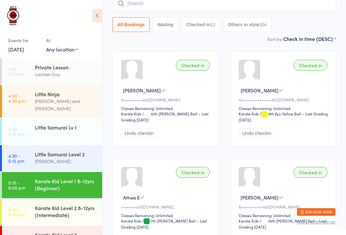
click at [252, 4] on input "search" at bounding box center [224, 3] width 224 height 15
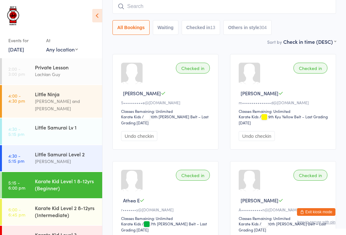
scroll to position [52, 0]
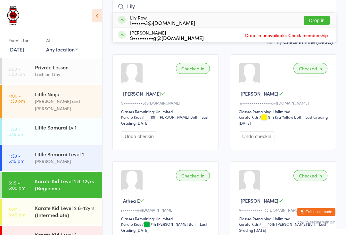
type input "Lily"
click at [184, 22] on div "Lily Row I••••••3@gmail.com Drop in" at bounding box center [224, 20] width 223 height 15
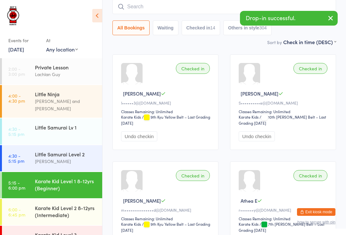
click at [148, 8] on input "search" at bounding box center [224, 6] width 224 height 15
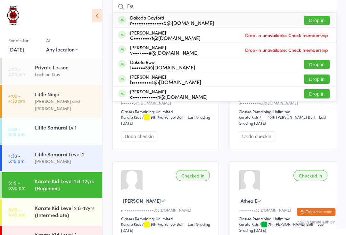
type input "Da"
click at [319, 61] on button "Drop in" at bounding box center [317, 64] width 26 height 9
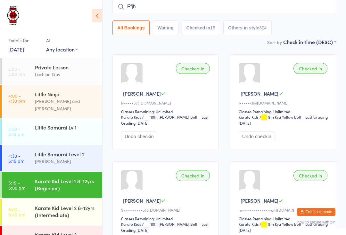
type input "Ffjhd"
